Goal: Information Seeking & Learning: Learn about a topic

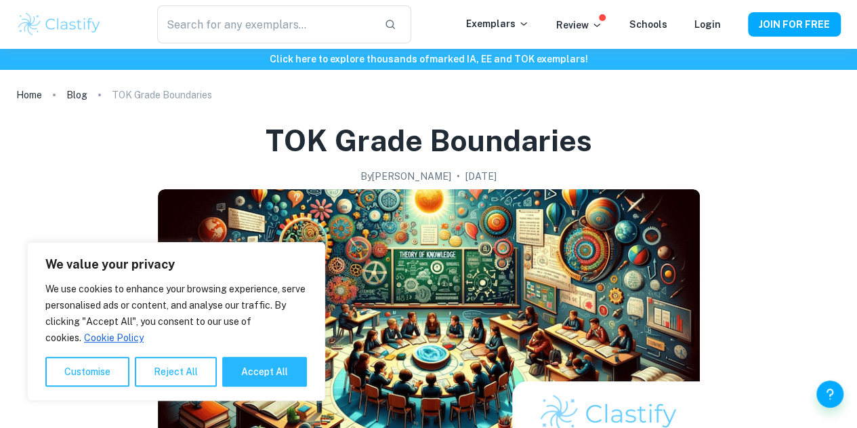
scroll to position [271, 0]
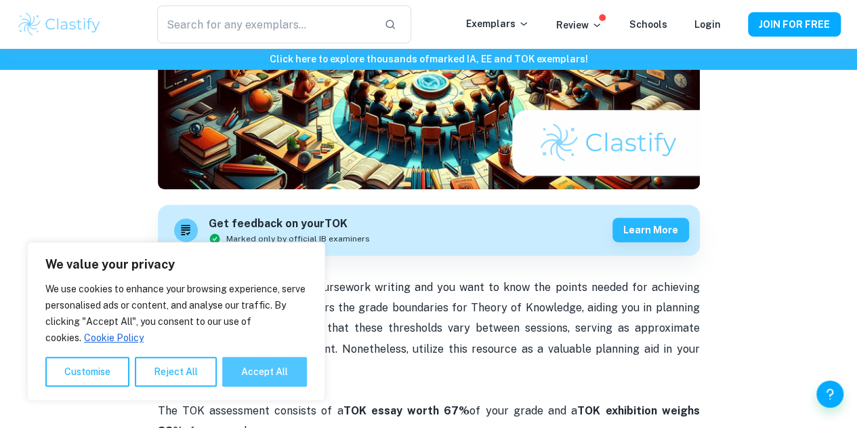
click at [272, 375] on button "Accept All" at bounding box center [264, 371] width 85 height 30
checkbox input "true"
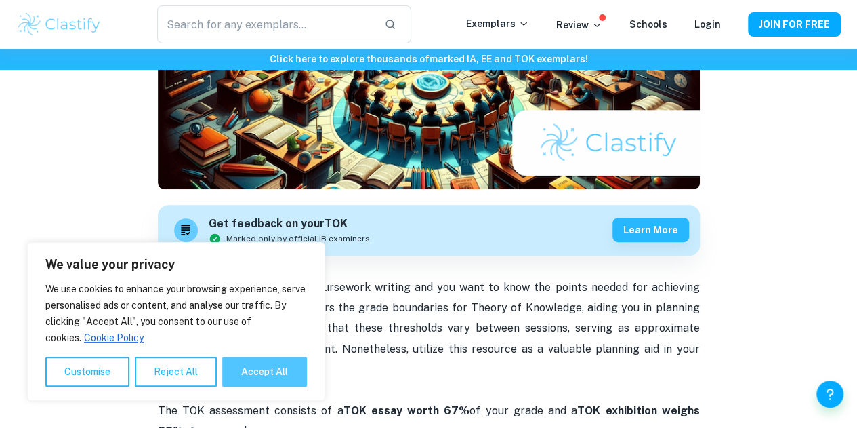
checkbox input "true"
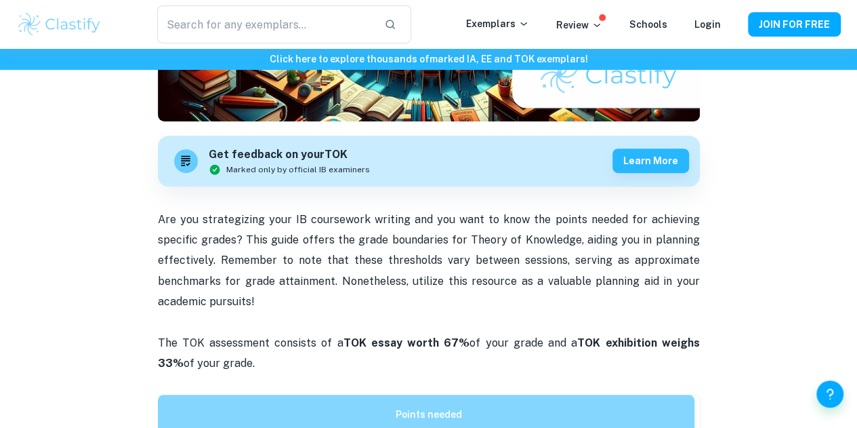
scroll to position [0, 0]
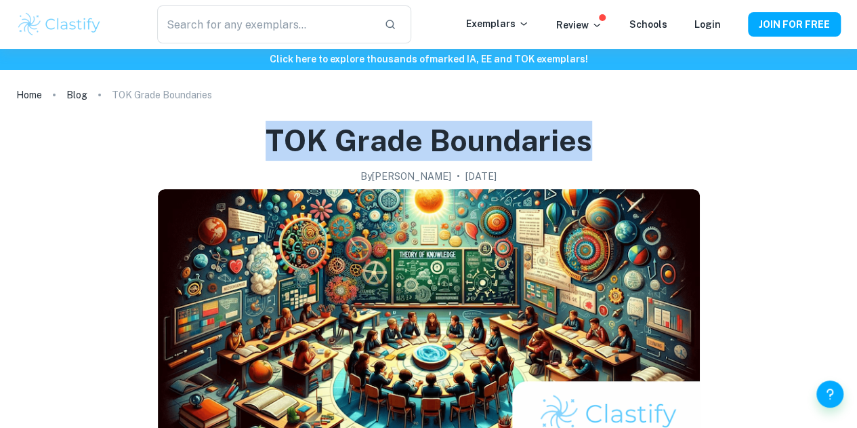
drag, startPoint x: 255, startPoint y: 143, endPoint x: 611, endPoint y: 155, distance: 356.7
copy h1 "TOK Grade Boundaries"
